Goal: Check status: Check status

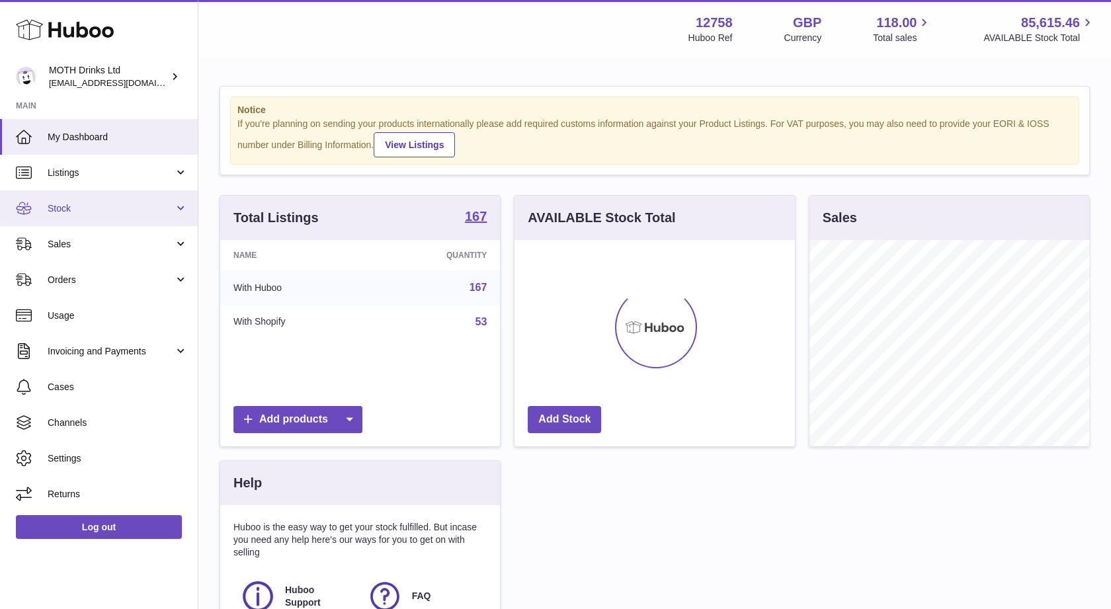
scroll to position [206, 280]
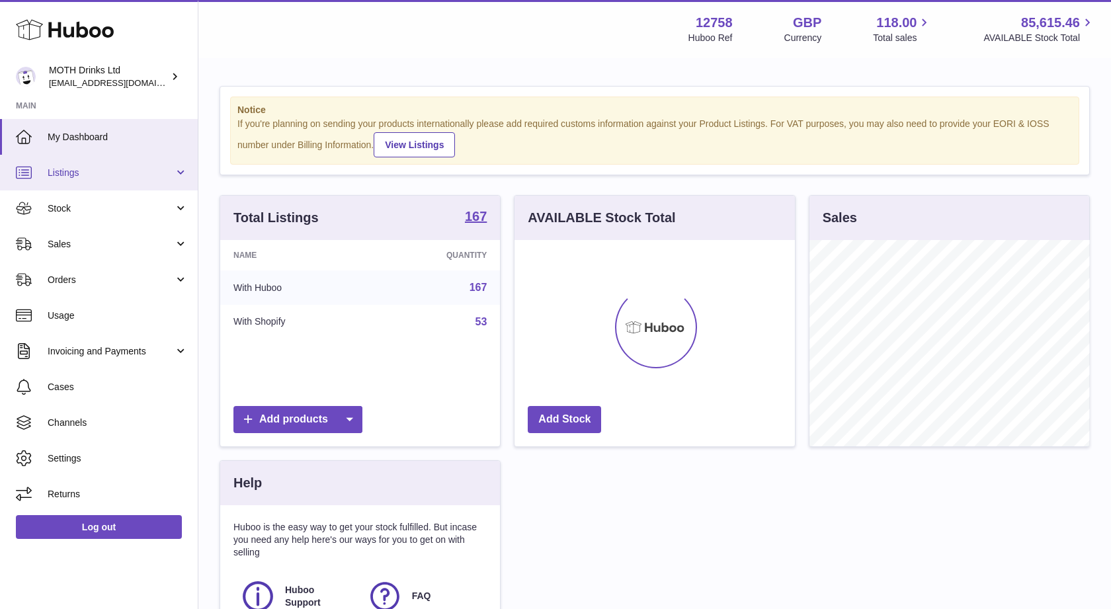
click at [82, 178] on span "Listings" at bounding box center [111, 173] width 126 height 13
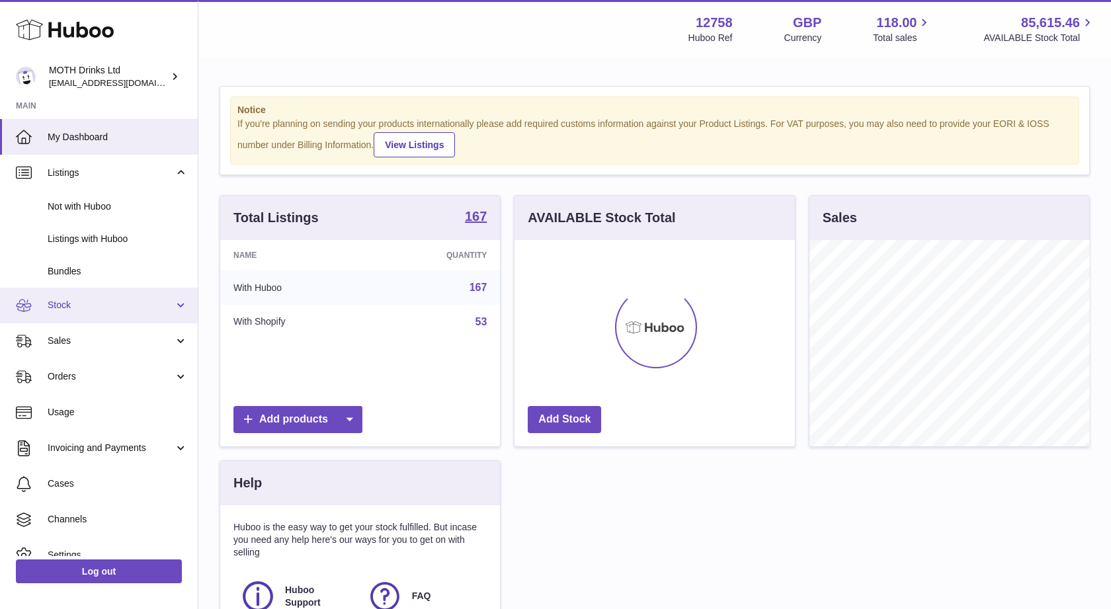
click at [77, 301] on span "Stock" at bounding box center [111, 305] width 126 height 13
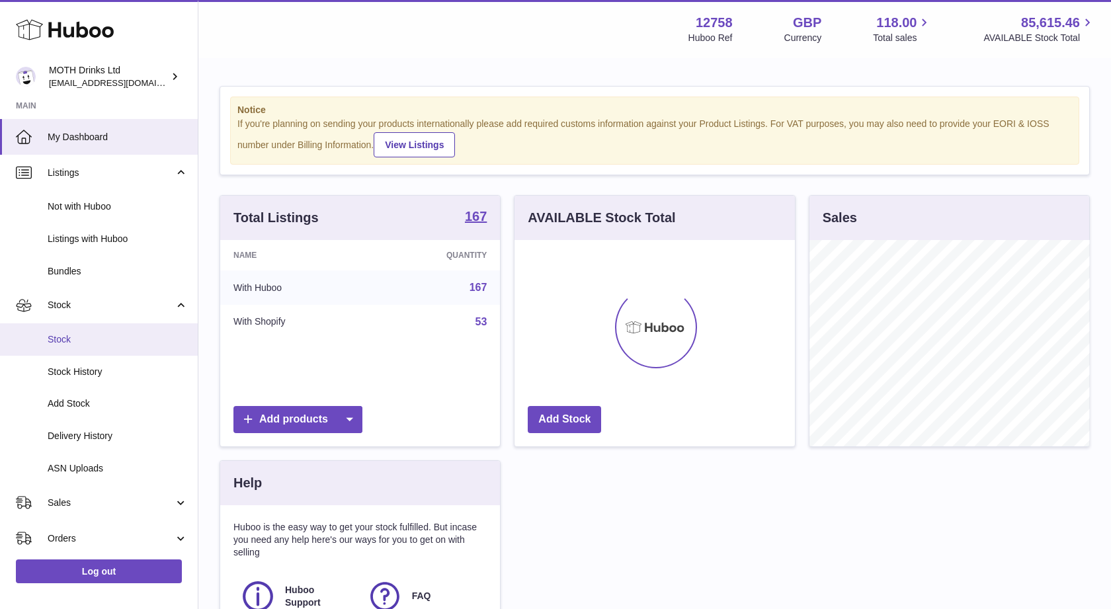
click at [65, 333] on span "Stock" at bounding box center [118, 339] width 140 height 13
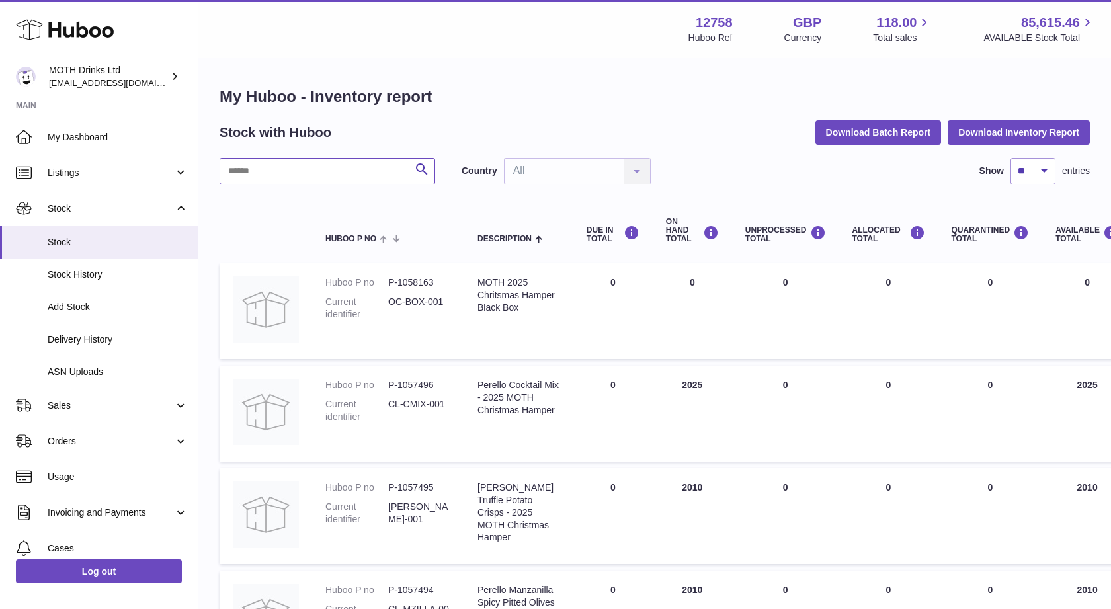
click at [292, 168] on input "text" at bounding box center [327, 171] width 216 height 26
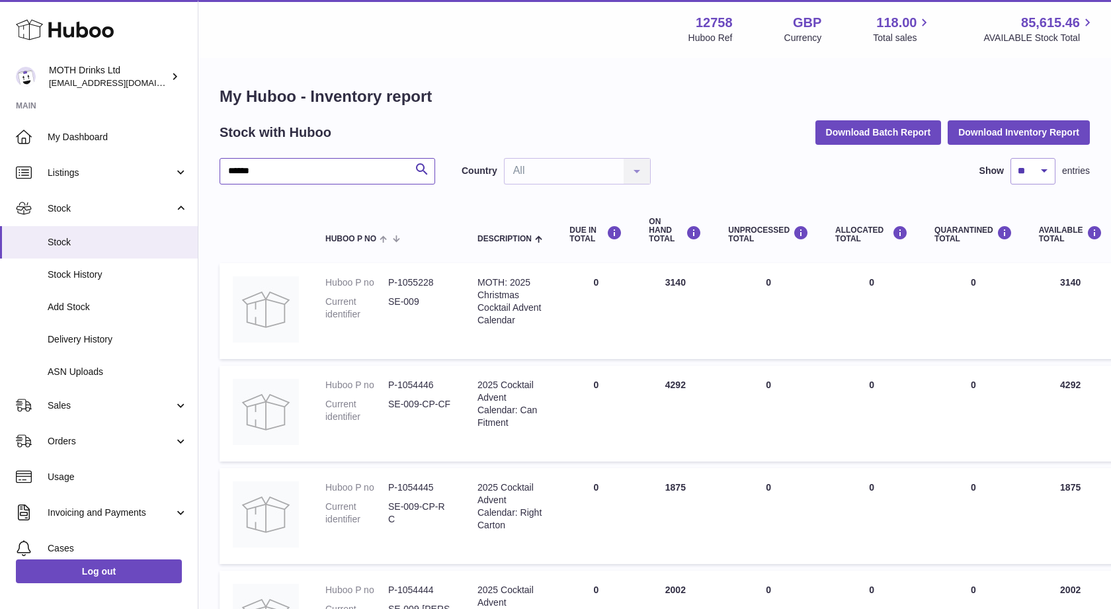
type input "******"
drag, startPoint x: 425, startPoint y: 301, endPoint x: 384, endPoint y: 301, distance: 41.0
click at [384, 301] on dl "Huboo P no P-1055228 Current identifier SE-009" at bounding box center [388, 301] width 126 height 51
copy dl "identifier SE-009"
click at [405, 319] on dd "SE-009" at bounding box center [419, 308] width 63 height 25
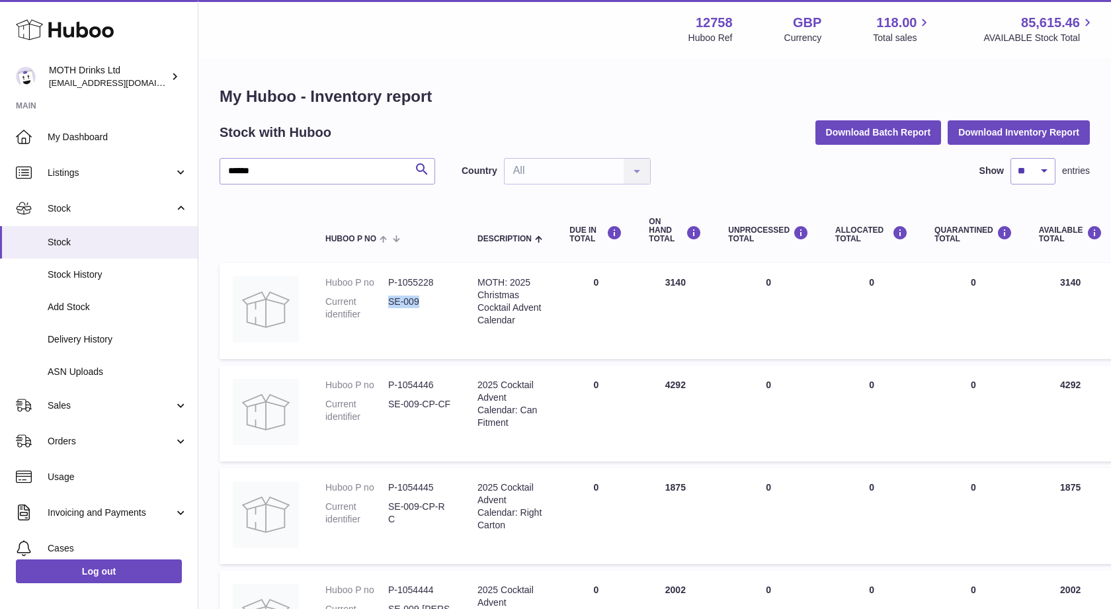
drag, startPoint x: 423, startPoint y: 303, endPoint x: 389, endPoint y: 305, distance: 34.5
click at [389, 305] on dd "SE-009" at bounding box center [419, 308] width 63 height 25
copy dd "SE-009"
click at [81, 447] on link "Orders" at bounding box center [99, 441] width 198 height 36
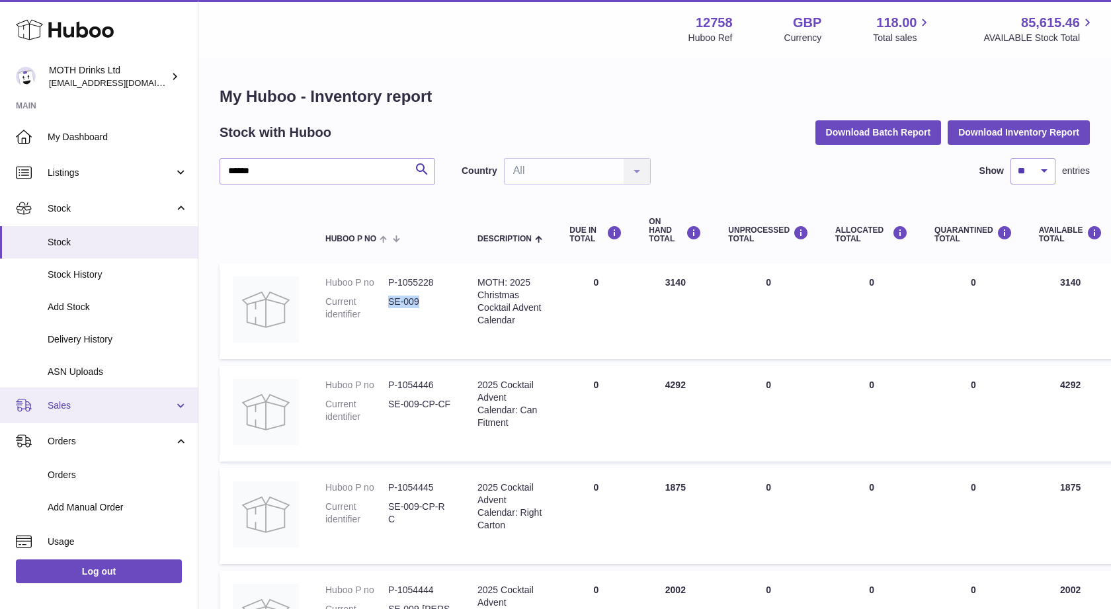
click at [94, 413] on link "Sales" at bounding box center [99, 405] width 198 height 36
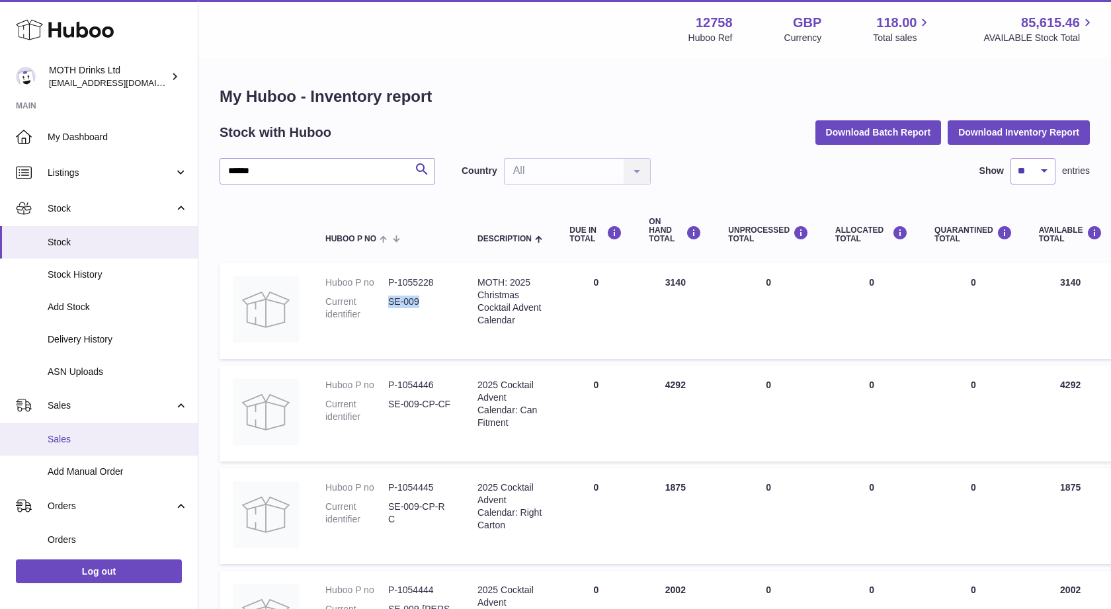
click at [95, 426] on link "Sales" at bounding box center [99, 439] width 198 height 32
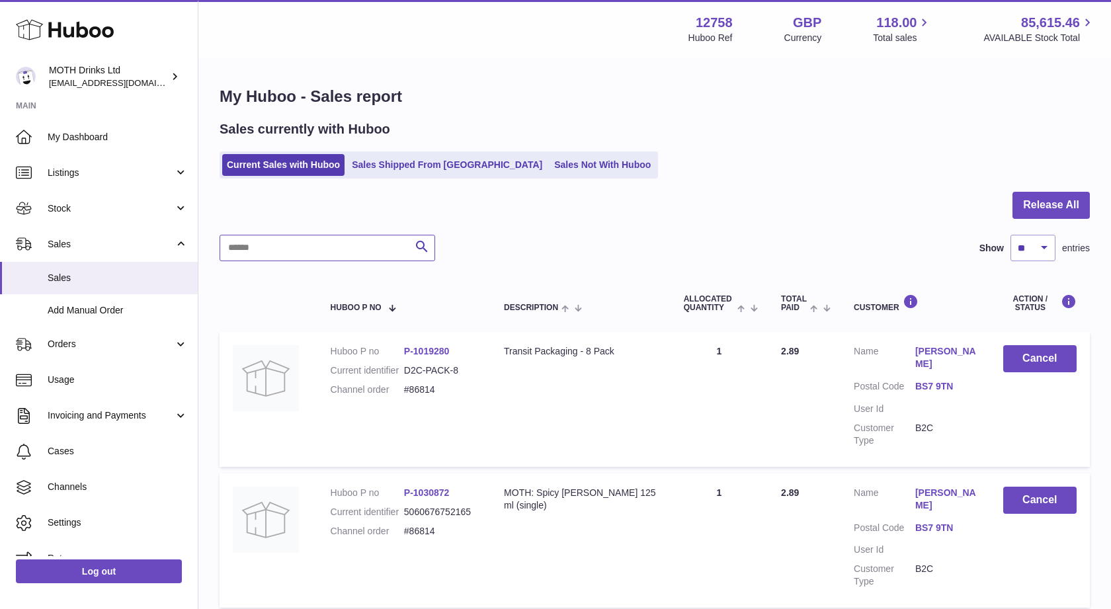
click at [259, 245] on input "text" at bounding box center [327, 248] width 216 height 26
paste input "******"
type input "******"
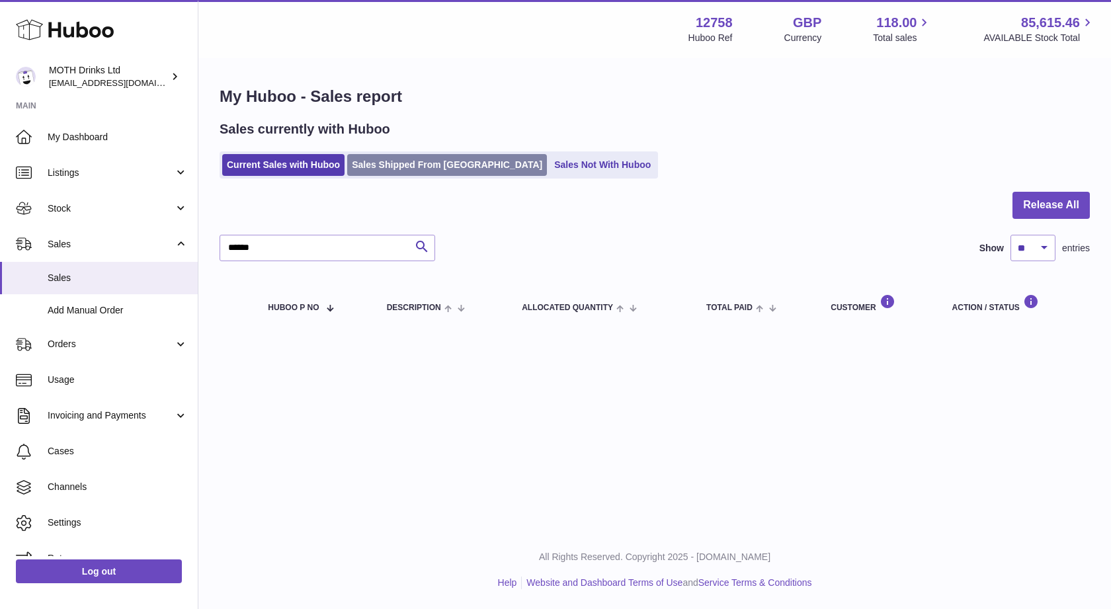
click at [404, 169] on link "Sales Shipped From [GEOGRAPHIC_DATA]" at bounding box center [447, 165] width 200 height 22
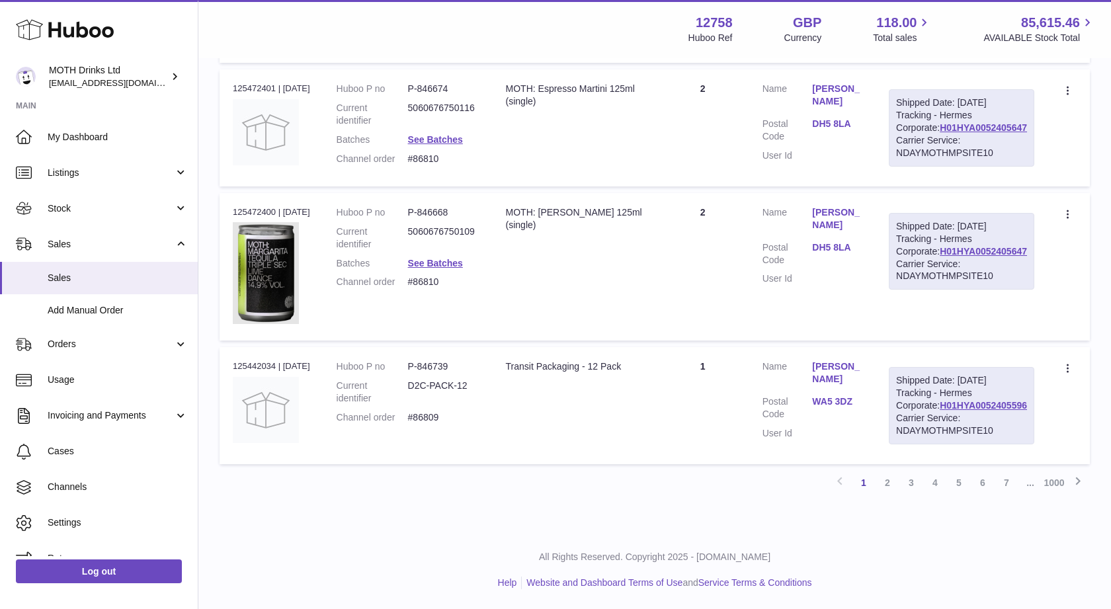
scroll to position [1478, 0]
click at [885, 483] on link "2" at bounding box center [887, 483] width 24 height 24
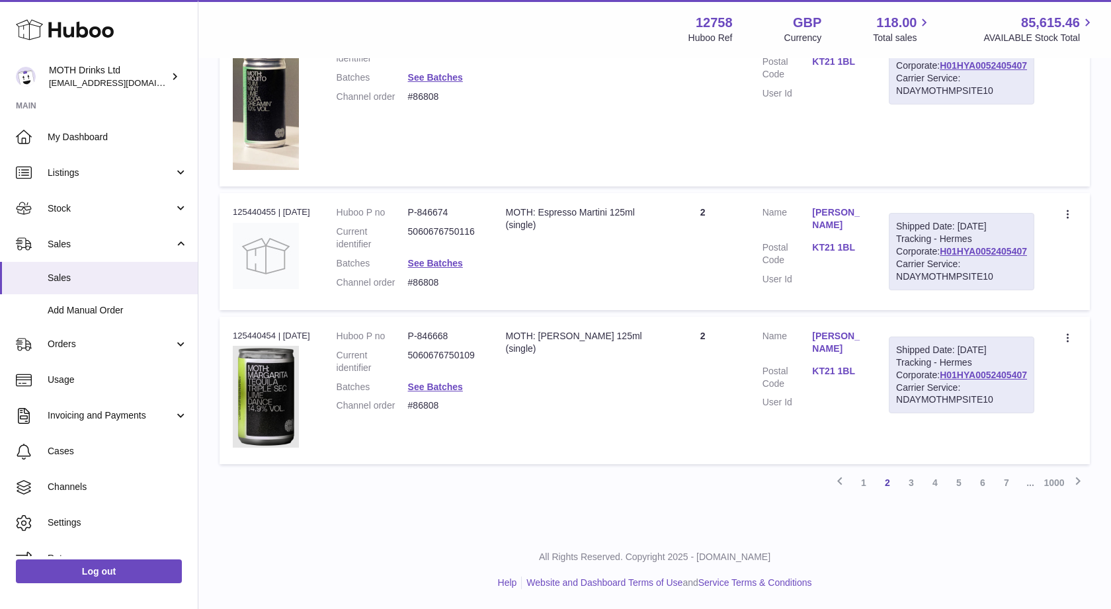
scroll to position [1393, 0]
click at [935, 495] on link "4" at bounding box center [935, 483] width 24 height 24
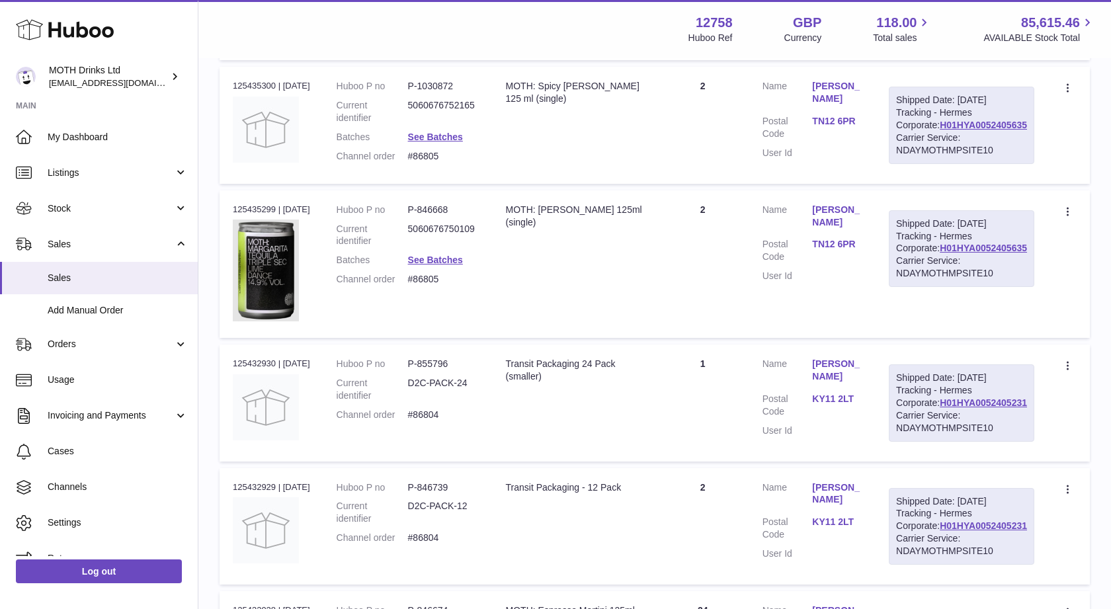
scroll to position [1452, 0]
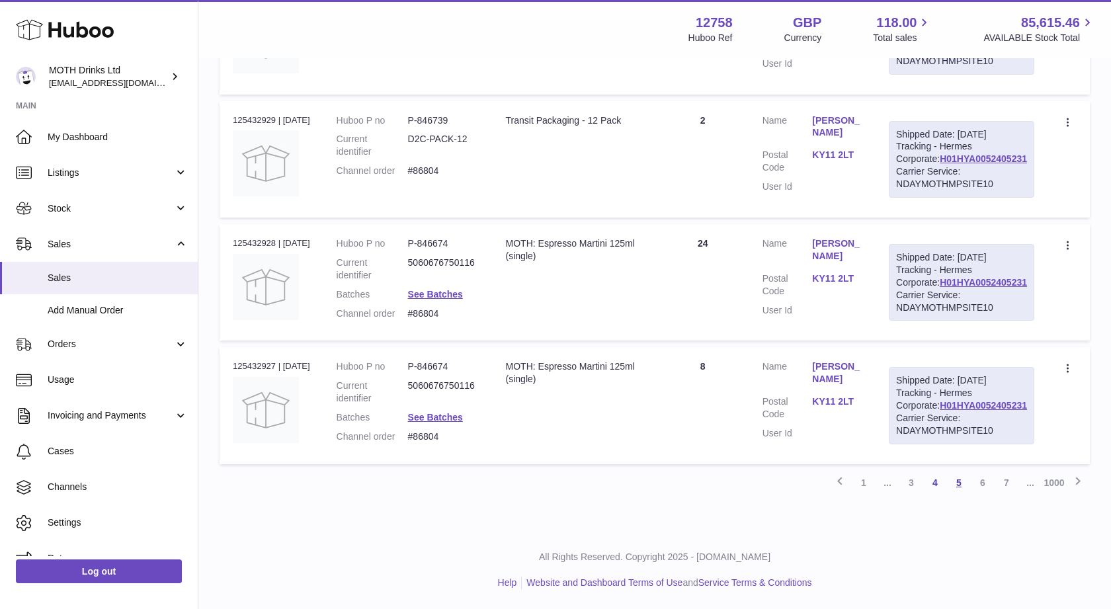
click at [953, 488] on link "5" at bounding box center [959, 483] width 24 height 24
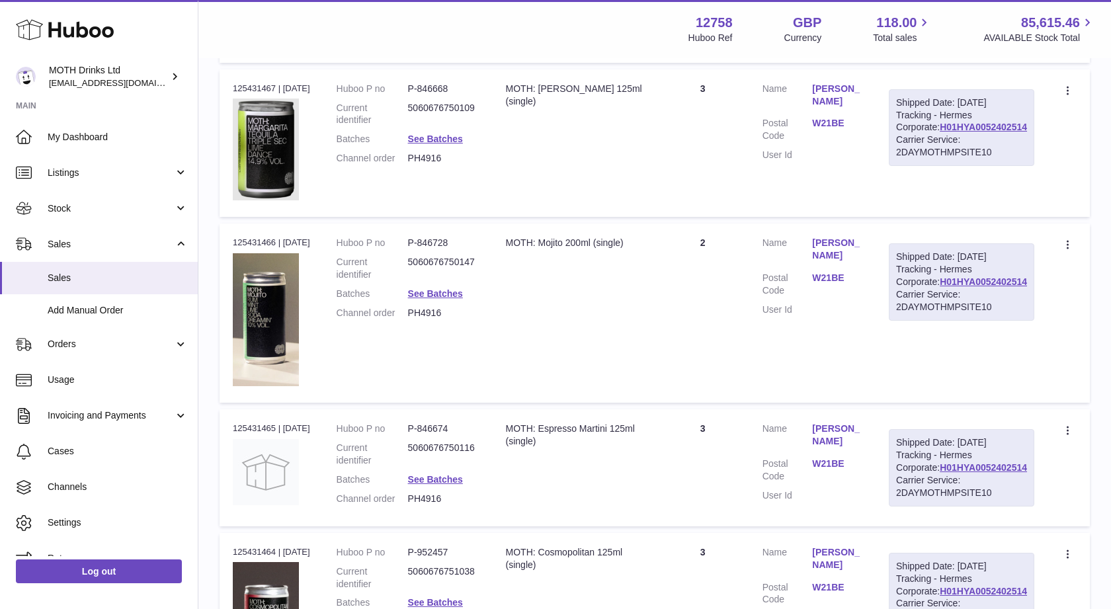
scroll to position [1490, 0]
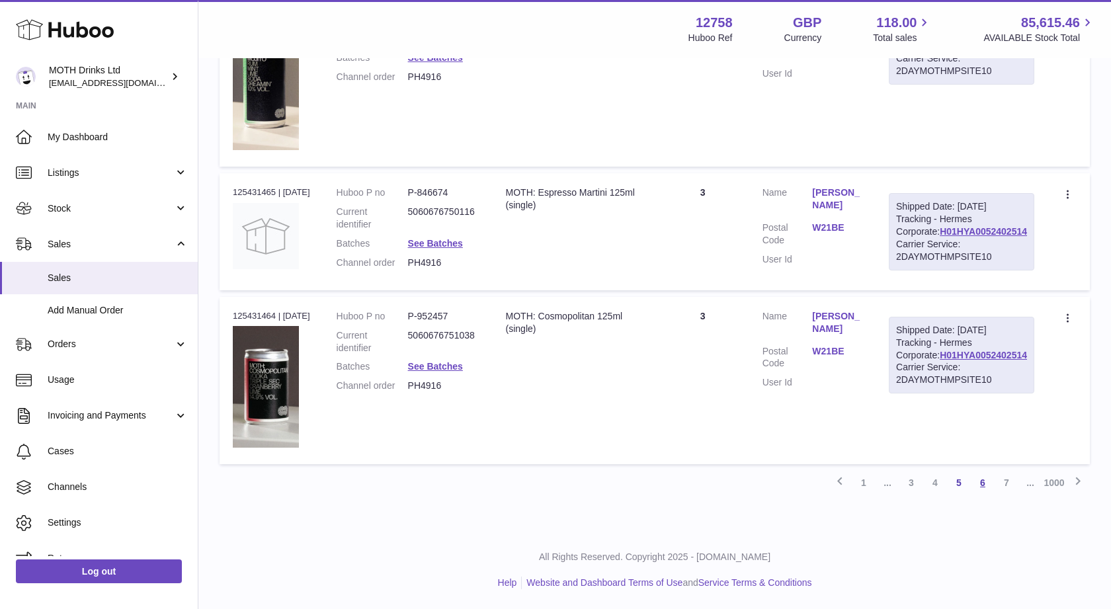
click at [980, 481] on link "6" at bounding box center [983, 483] width 24 height 24
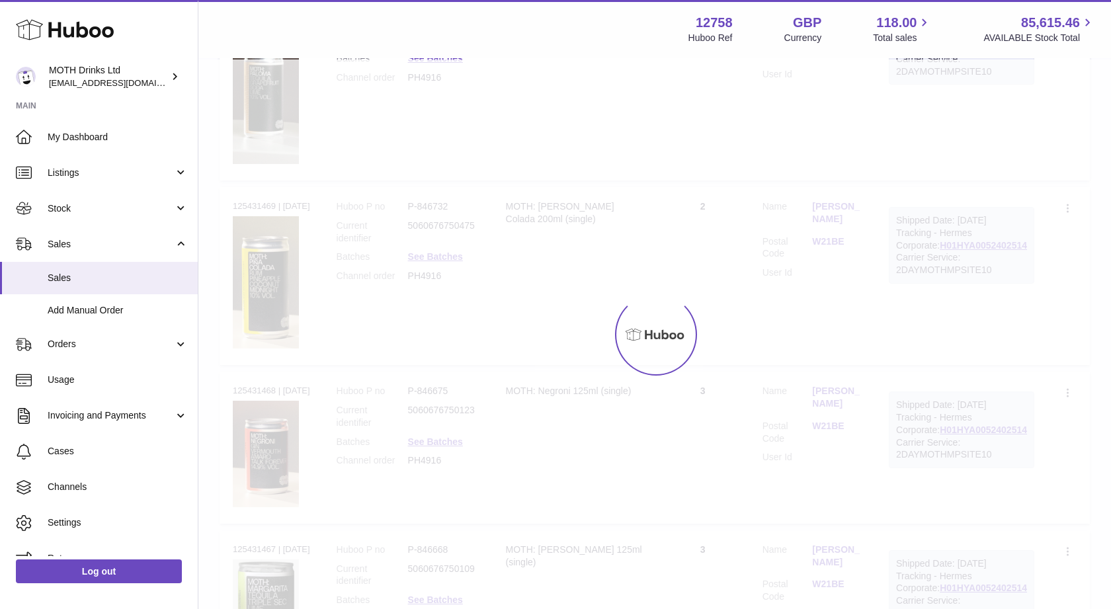
scroll to position [60, 0]
